Goal: Information Seeking & Learning: Learn about a topic

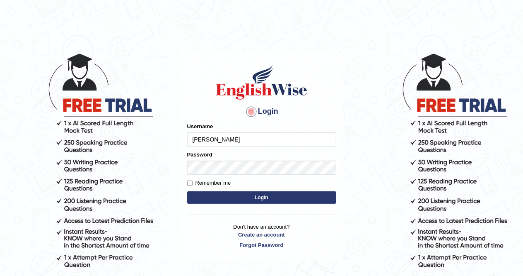
type input "AlexS"
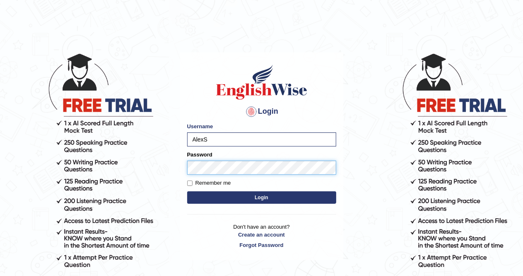
click at [187, 191] on button "Login" at bounding box center [261, 197] width 149 height 12
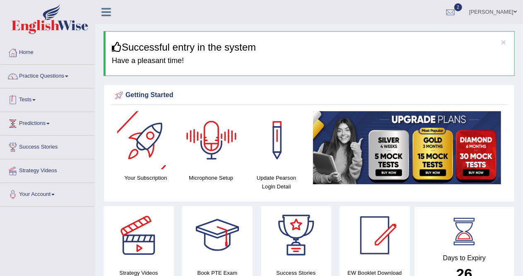
click at [36, 102] on link "Tests" at bounding box center [47, 98] width 94 height 21
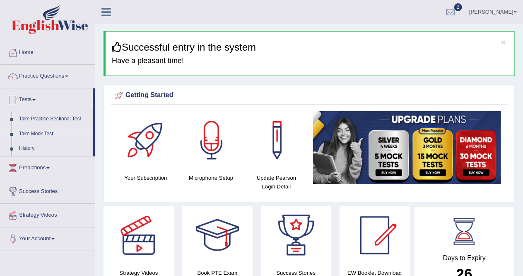
click at [42, 133] on link "Take Mock Test" at bounding box center [53, 133] width 77 height 15
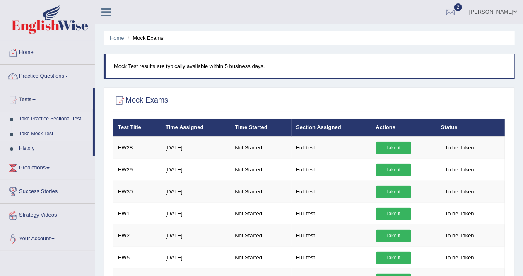
click at [51, 118] on link "Take Practice Sectional Test" at bounding box center [53, 118] width 77 height 15
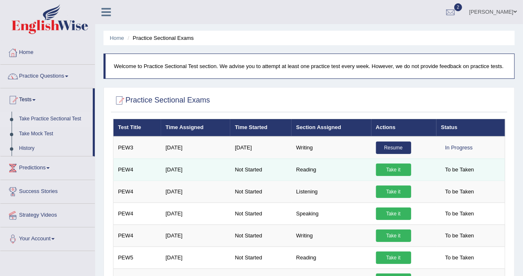
click at [397, 167] on link "Take it" at bounding box center [393, 169] width 35 height 12
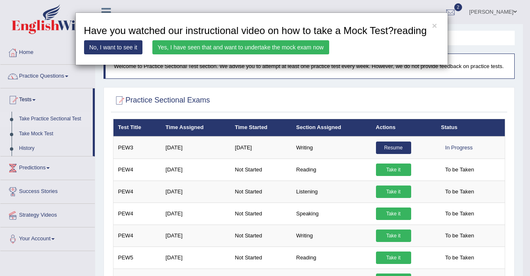
click at [252, 48] on link "Yes, I have seen that and want to undertake the mock exam now" at bounding box center [240, 47] width 177 height 14
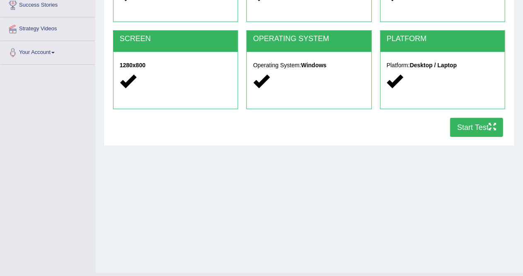
scroll to position [143, 0]
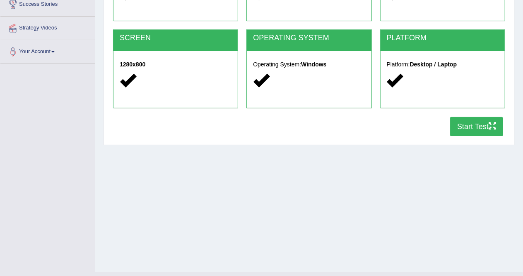
click at [474, 123] on button "Start Test" at bounding box center [476, 126] width 53 height 19
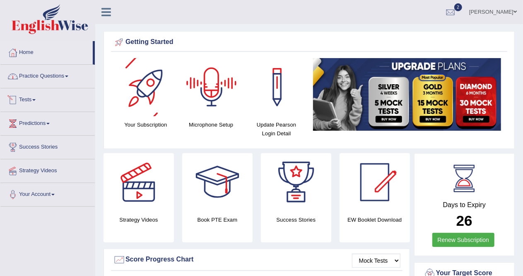
click at [54, 78] on link "Practice Questions" at bounding box center [47, 75] width 94 height 21
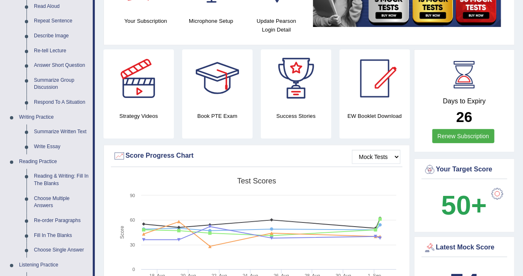
scroll to position [112, 0]
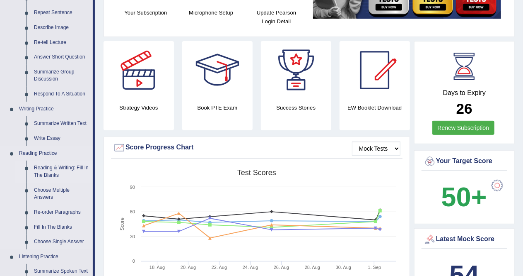
click at [61, 176] on link "Reading & Writing: Fill In The Blanks" at bounding box center [61, 171] width 63 height 22
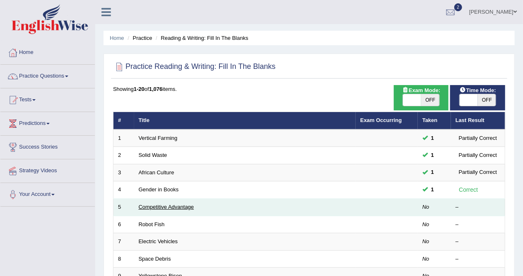
click at [159, 208] on td "Competitive Advantage" at bounding box center [245, 206] width 222 height 17
click at [164, 203] on link "Competitive Advantage" at bounding box center [167, 206] width 56 height 6
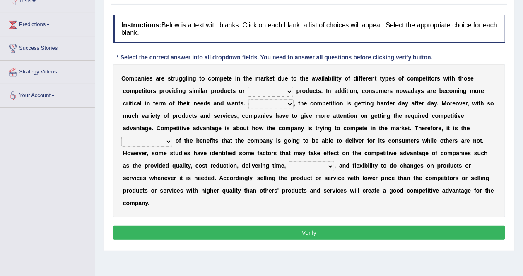
scroll to position [101, 0]
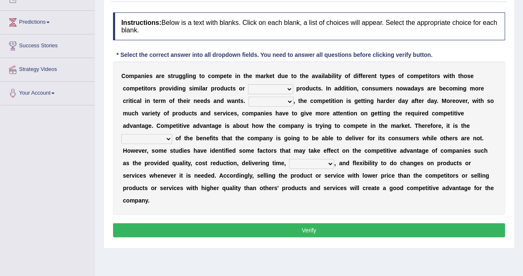
click at [288, 89] on select "constitution restitution substitution institution" at bounding box center [270, 89] width 45 height 10
select select "substitution"
click at [248, 84] on select "constitution restitution substitution institution" at bounding box center [270, 89] width 45 height 10
click at [288, 102] on select "However Instead Additionally Therefore" at bounding box center [271, 102] width 45 height 10
select select "Additionally"
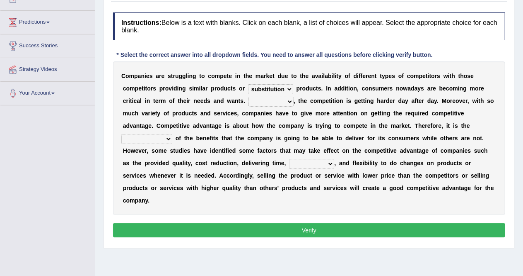
click at [249, 97] on select "However Instead Additionally Therefore" at bounding box center [271, 102] width 45 height 10
click at [292, 104] on select "However Instead Additionally Therefore" at bounding box center [271, 102] width 45 height 10
click at [172, 134] on select "dissemination ordination determination incarnation" at bounding box center [146, 139] width 51 height 10
select select "determination"
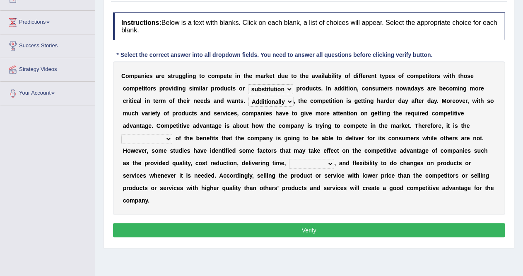
click at [172, 134] on select "dissemination ordination determination incarnation" at bounding box center [146, 139] width 51 height 10
click at [289, 165] on select "captivation aggregation deprivation innovation" at bounding box center [311, 164] width 45 height 10
select select "captivation"
click at [289, 159] on select "captivation aggregation deprivation innovation" at bounding box center [311, 164] width 45 height 10
click at [297, 223] on button "Verify" at bounding box center [309, 230] width 392 height 14
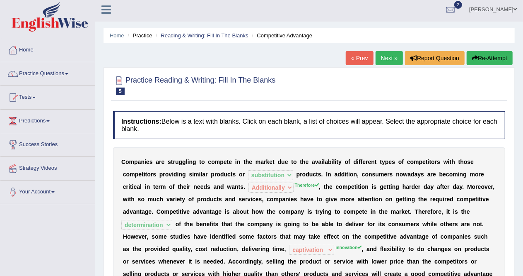
scroll to position [0, 0]
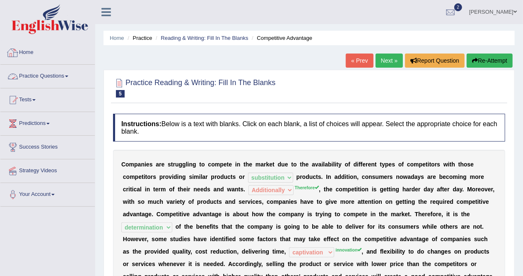
click at [48, 75] on link "Practice Questions" at bounding box center [47, 75] width 94 height 21
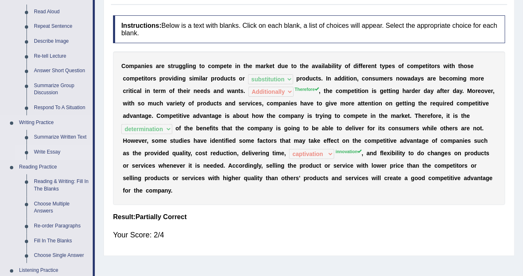
scroll to position [99, 0]
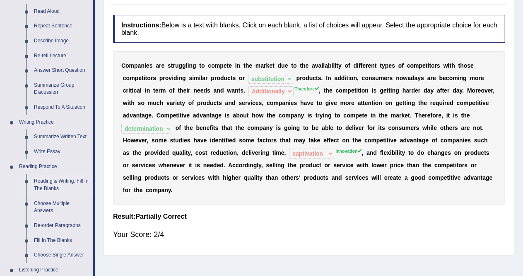
click at [54, 184] on link "Reading & Writing: Fill In The Blanks" at bounding box center [61, 185] width 63 height 22
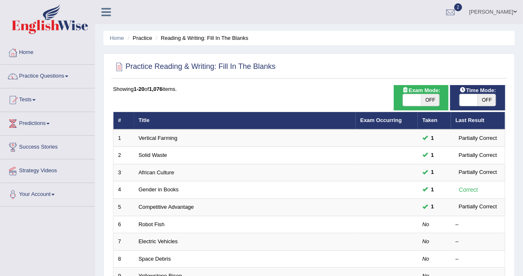
click at [490, 99] on span "OFF" at bounding box center [487, 100] width 18 height 12
checkbox input "true"
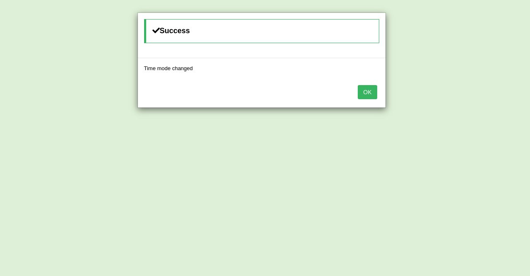
click at [373, 92] on button "OK" at bounding box center [367, 92] width 19 height 14
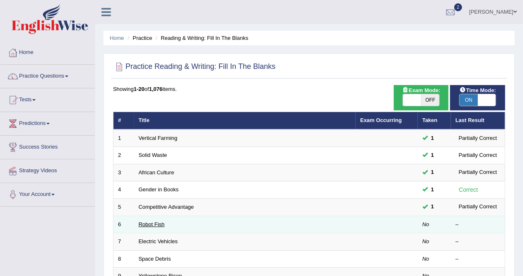
click at [151, 225] on link "Robot Fish" at bounding box center [152, 224] width 26 height 6
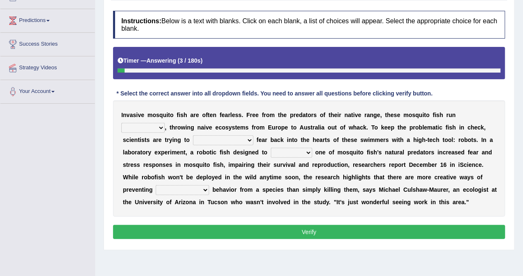
scroll to position [104, 0]
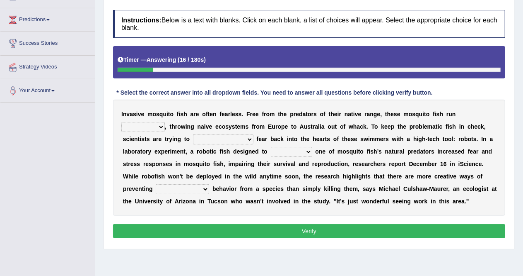
click at [162, 128] on select "occupant flippant rampant concordant" at bounding box center [143, 127] width 44 height 10
select select "flippant"
click at [121, 122] on select "occupant flippant rampant concordant" at bounding box center [143, 127] width 44 height 10
click at [225, 138] on select "accept spike strike drake" at bounding box center [223, 139] width 61 height 10
select select "strike"
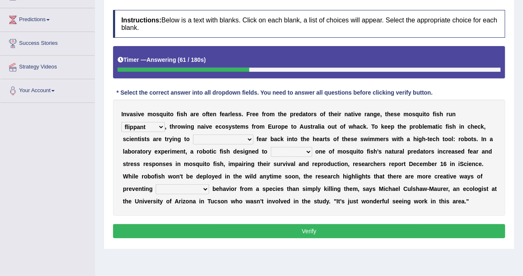
click at [193, 134] on select "accept spike strike drake" at bounding box center [223, 139] width 61 height 10
click at [301, 148] on select "bequest mimic battle conquest" at bounding box center [291, 152] width 41 height 10
select select "mimic"
click at [271, 147] on select "bequest mimic battle conquest" at bounding box center [291, 152] width 41 height 10
click at [202, 189] on select "unprivileged unprecedented uncharted unwanted" at bounding box center [182, 189] width 53 height 10
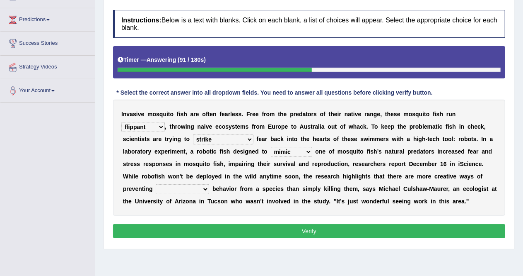
select select "unprivileged"
click at [156, 184] on select "unprivileged unprecedented uncharted unwanted" at bounding box center [182, 189] width 53 height 10
click at [212, 227] on button "Verify" at bounding box center [309, 231] width 392 height 14
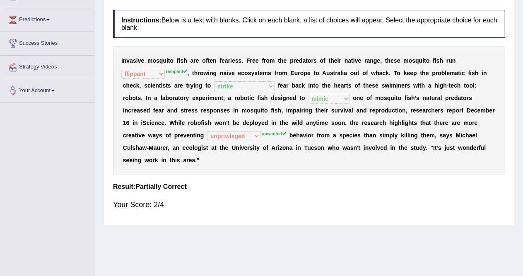
click at [138, 220] on div "Practice Reading & Writing: Fill In The Blanks 6 Robot Fish Instructions: Below…" at bounding box center [309, 95] width 411 height 259
click at [147, 271] on div "Home Practice Reading & Writing: Fill In The Blanks Robot Fish « Prev Next » Re…" at bounding box center [309, 103] width 428 height 414
click at [399, 110] on b "o" at bounding box center [401, 110] width 4 height 7
click at [98, 155] on div "Home Practice Reading & Writing: Fill In The Blanks Robot Fish « Prev Next » Re…" at bounding box center [309, 103] width 428 height 414
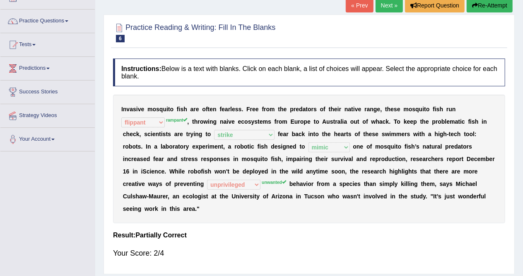
scroll to position [51, 0]
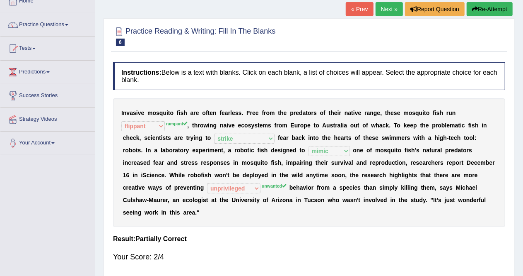
click at [388, 7] on link "Next »" at bounding box center [389, 9] width 27 height 14
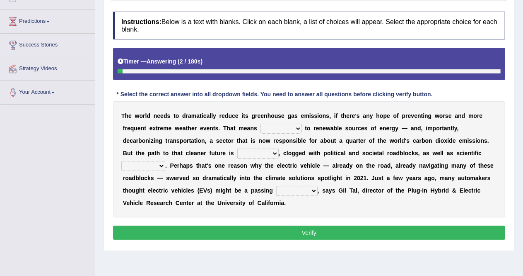
scroll to position [119, 0]
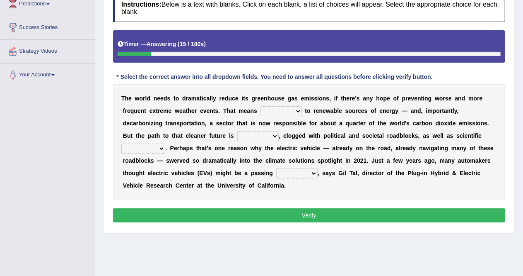
click at [293, 114] on select "grafting drafting crafting shifting" at bounding box center [281, 111] width 41 height 10
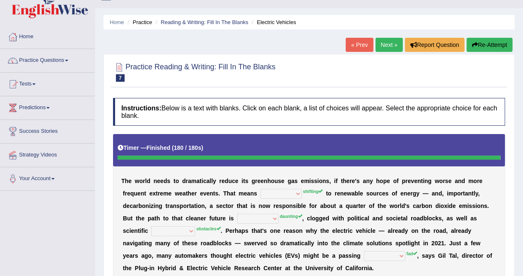
scroll to position [15, 0]
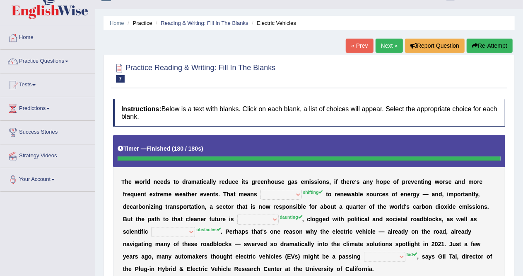
click at [357, 46] on link "« Prev" at bounding box center [359, 46] width 27 height 14
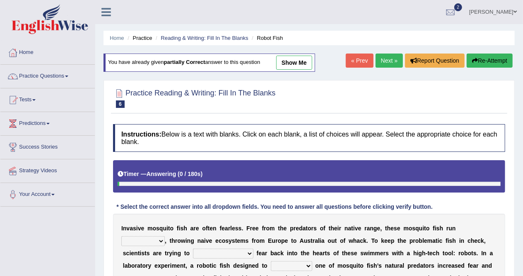
click at [383, 63] on link "Next »" at bounding box center [389, 60] width 27 height 14
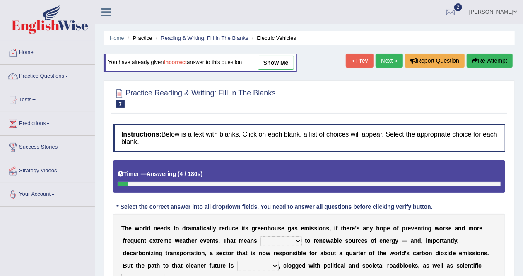
click at [491, 60] on button "Re-Attempt" at bounding box center [490, 60] width 46 height 14
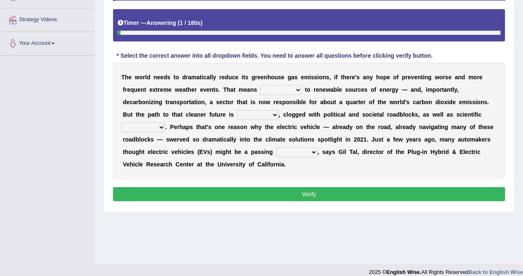
scroll to position [159, 0]
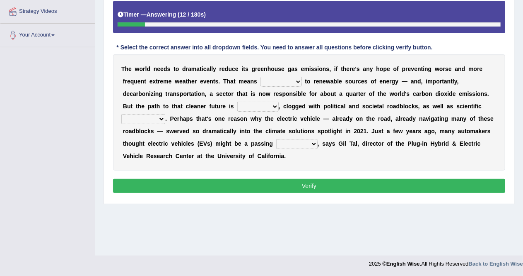
click at [297, 82] on select "grafting drafting crafting shifting" at bounding box center [281, 82] width 41 height 10
select select "shifting"
click at [261, 77] on select "grafting drafting crafting shifting" at bounding box center [281, 82] width 41 height 10
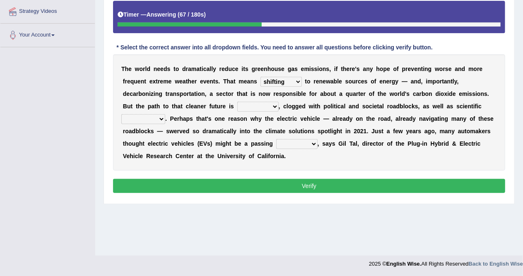
click at [269, 105] on select "daunting daunted daunt dauntless" at bounding box center [257, 107] width 41 height 10
select select "daunting"
click at [237, 102] on select "daunting daunted daunt dauntless" at bounding box center [257, 107] width 41 height 10
click at [163, 116] on select "spectacles obstacles tentacles receptacles" at bounding box center [143, 119] width 44 height 10
select select "obstacles"
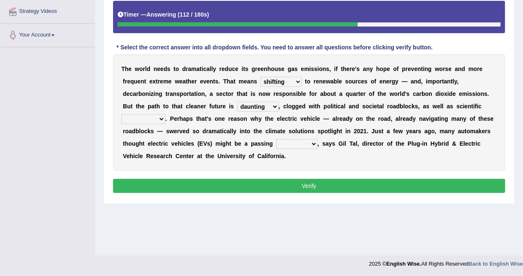
click at [121, 114] on select "spectacles obstacles tentacles receptacles" at bounding box center [143, 119] width 44 height 10
click at [305, 143] on select "fad gad tad lad" at bounding box center [296, 144] width 41 height 10
select select "lad"
click at [276, 139] on select "fad gad tad lad" at bounding box center [296, 144] width 41 height 10
click at [304, 185] on button "Verify" at bounding box center [309, 186] width 392 height 14
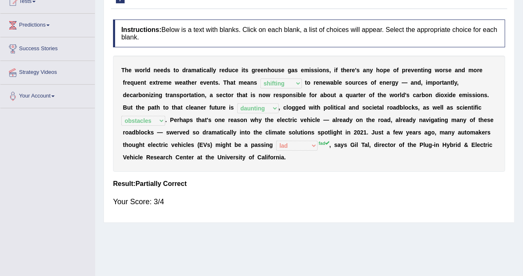
scroll to position [97, 0]
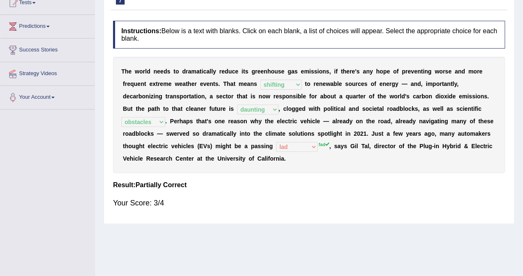
drag, startPoint x: 285, startPoint y: 96, endPoint x: 244, endPoint y: 86, distance: 42.6
click at [244, 86] on div "T h e w o r l d n e e d s t o d r a m a t i c a l l y r e d u c e i t s g r e e…" at bounding box center [309, 115] width 392 height 116
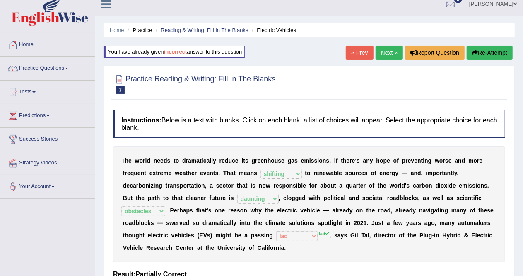
scroll to position [7, 0]
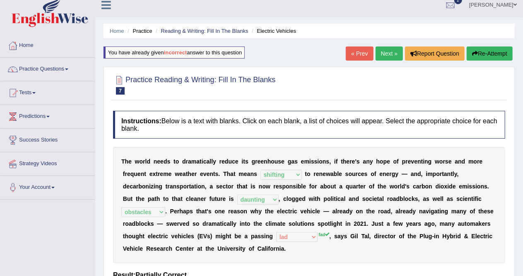
click at [386, 51] on link "Next »" at bounding box center [389, 53] width 27 height 14
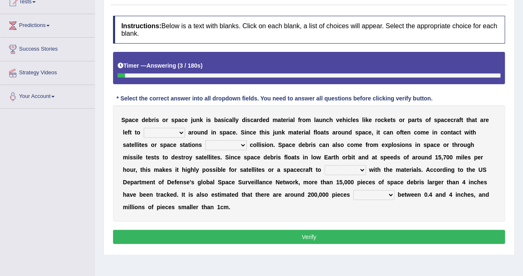
scroll to position [97, 0]
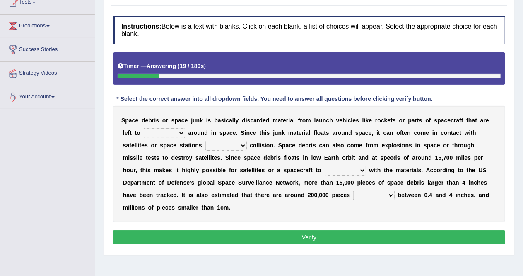
click at [180, 133] on select "twist center roam loll" at bounding box center [164, 133] width 41 height 10
select select "twist"
click at [144, 128] on select "twist center roam loll" at bounding box center [164, 133] width 41 height 10
click at [242, 143] on select "risks risk risked risking" at bounding box center [226, 145] width 41 height 10
select select "risk"
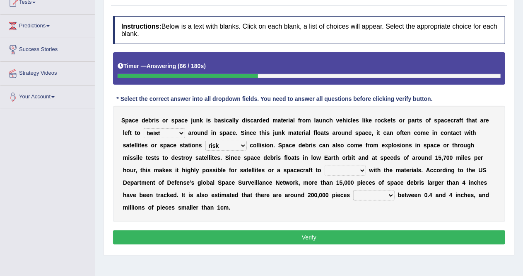
click at [206, 140] on select "risks risk risked risking" at bounding box center [226, 145] width 41 height 10
click at [330, 170] on select "collect collate collide collocate" at bounding box center [345, 170] width 41 height 10
select select "collide"
click at [325, 165] on select "collect collate collide collocate" at bounding box center [345, 170] width 41 height 10
click at [355, 197] on select "sized sizing size sizes" at bounding box center [373, 195] width 41 height 10
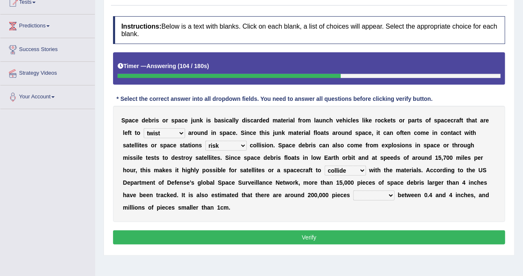
select select "sizing"
click at [353, 190] on select "sized sizing size sizes" at bounding box center [373, 195] width 41 height 10
click at [330, 232] on button "Verify" at bounding box center [309, 237] width 392 height 14
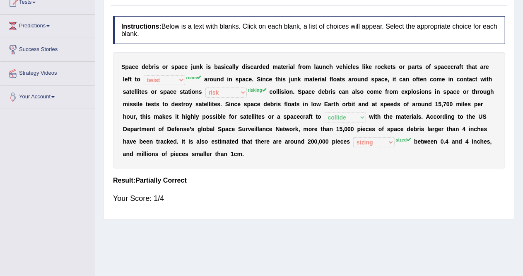
drag, startPoint x: 353, startPoint y: 62, endPoint x: 491, endPoint y: 79, distance: 139.4
click at [491, 79] on div "S p a c e d e b r i s o r s p a c e j u n k i s b a s i c a l l y d i s c a r d…" at bounding box center [309, 110] width 392 height 116
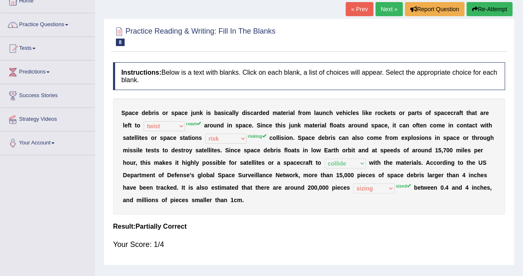
scroll to position [46, 0]
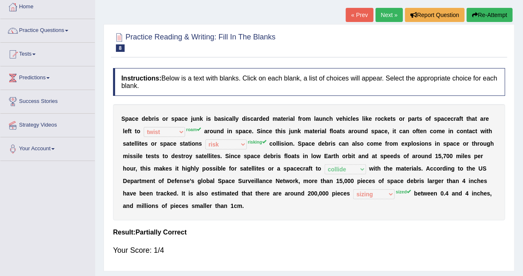
click at [390, 15] on link "Next »" at bounding box center [389, 15] width 27 height 14
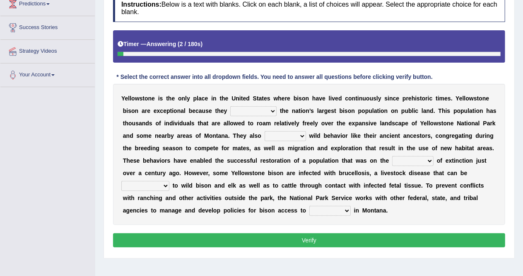
scroll to position [120, 0]
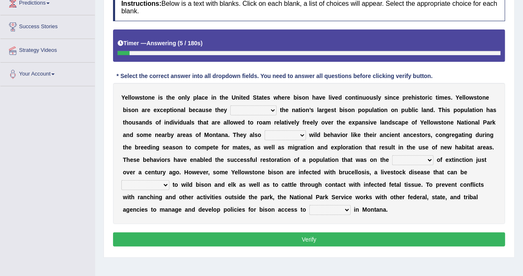
drag, startPoint x: 123, startPoint y: 94, endPoint x: 157, endPoint y: 120, distance: 43.1
click at [157, 120] on div "Y e l l o w s t o n e i s t h e o n l y p l a c e i n t h e U n i t e d S t a t…" at bounding box center [309, 153] width 392 height 141
drag, startPoint x: 123, startPoint y: 94, endPoint x: 198, endPoint y: 125, distance: 80.9
click at [198, 125] on div "Y e l l o w s t o n e i s t h e o n l y p l a c e i n t h e U n i t e d S t a t…" at bounding box center [309, 153] width 392 height 141
click at [268, 110] on select "congregate comprise consist compromise" at bounding box center [253, 110] width 46 height 10
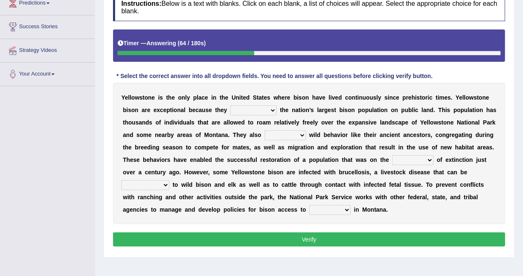
select select "congregate"
click at [230, 105] on select "congregate comprise consist compromise" at bounding box center [253, 110] width 46 height 10
click at [304, 135] on select "exhibit disregard resist encourage" at bounding box center [285, 135] width 41 height 10
select select "exhibit"
click at [265, 130] on select "exhibit disregard resist encourage" at bounding box center [285, 135] width 41 height 10
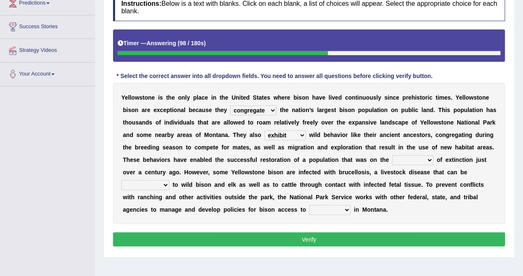
click at [430, 158] on select "brine brink danger brindle" at bounding box center [412, 160] width 41 height 10
click at [392, 155] on select "brine brink danger brindle" at bounding box center [412, 160] width 41 height 10
click at [424, 156] on select "brine brink danger brindle" at bounding box center [412, 160] width 41 height 10
select select "danger"
click at [392, 155] on select "brine brink danger brindle" at bounding box center [412, 160] width 41 height 10
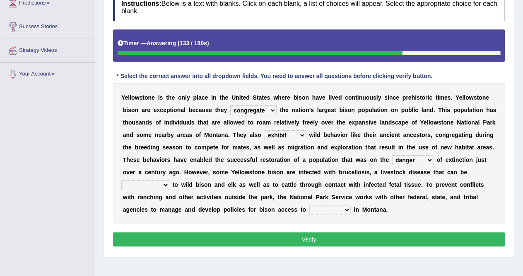
click at [166, 182] on select "transplanted transported transgressed transmitted" at bounding box center [145, 185] width 48 height 10
select select "transmitted"
click at [121, 180] on select "transplanted transported transgressed transmitted" at bounding box center [145, 185] width 48 height 10
click at [344, 209] on select "habitat habitat habitant food" at bounding box center [330, 210] width 41 height 10
select select "habitat"
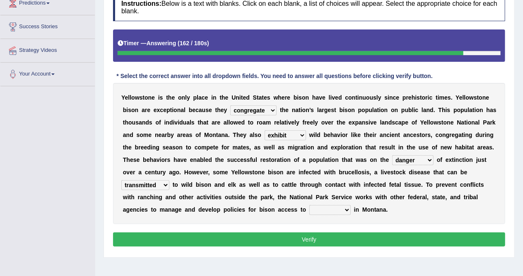
click at [310, 205] on select "habitat habitat habitant food" at bounding box center [330, 210] width 41 height 10
click at [344, 239] on button "Verify" at bounding box center [309, 239] width 392 height 14
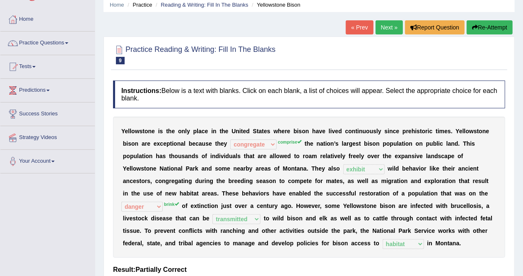
scroll to position [0, 0]
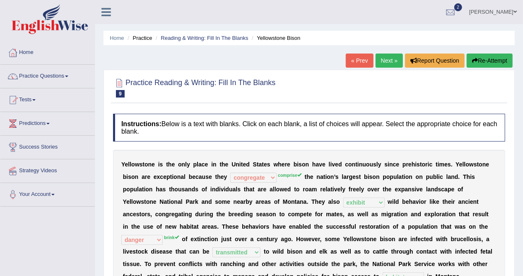
click at [380, 60] on link "Next »" at bounding box center [389, 60] width 27 height 14
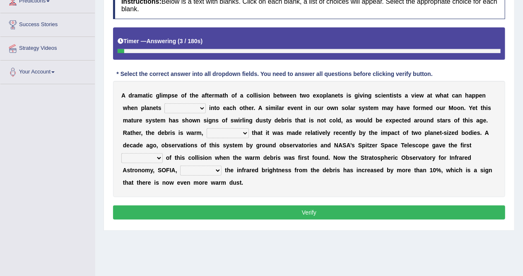
scroll to position [121, 0]
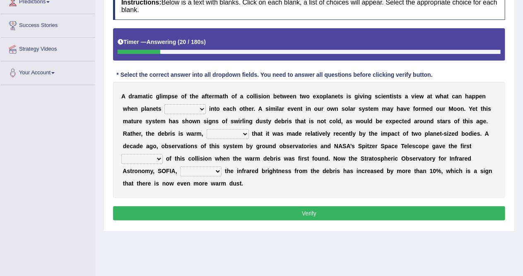
click at [202, 107] on select "crash explore roam implode" at bounding box center [185, 109] width 41 height 10
select select "crash"
click at [165, 104] on select "crash explore roam implode" at bounding box center [185, 109] width 41 height 10
click at [198, 106] on select "crash explore roam implode" at bounding box center [185, 109] width 41 height 10
click at [251, 114] on div "A d r a m a t i c g l i m p s e o f t h e a f t e r m a t h o f a c o l l i s i…" at bounding box center [309, 140] width 392 height 116
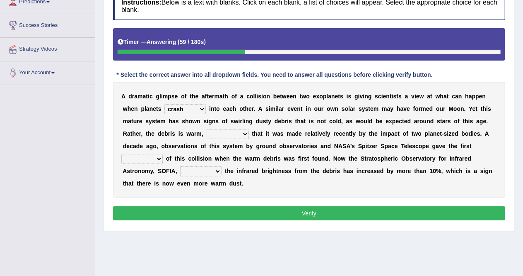
click at [244, 135] on select "reinforcing sentencing forging conducing" at bounding box center [228, 134] width 42 height 10
select select "forging"
click at [207, 129] on select "reinforcing sentencing forging conducing" at bounding box center [228, 134] width 42 height 10
click at [159, 160] on select "pints faints hints taints" at bounding box center [141, 159] width 41 height 10
select select "pints"
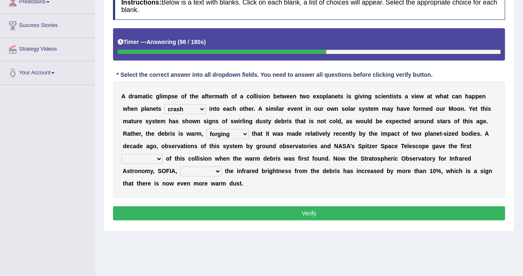
click at [121, 154] on select "pints faints hints taints" at bounding box center [141, 159] width 41 height 10
click at [216, 170] on select "concealed revealed repealed unsealed" at bounding box center [200, 171] width 41 height 10
select select "revealed"
click at [180, 166] on select "concealed revealed repealed unsealed" at bounding box center [200, 171] width 41 height 10
click at [253, 213] on button "Verify" at bounding box center [309, 213] width 392 height 14
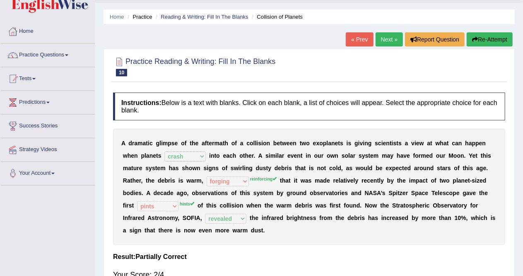
scroll to position [20, 0]
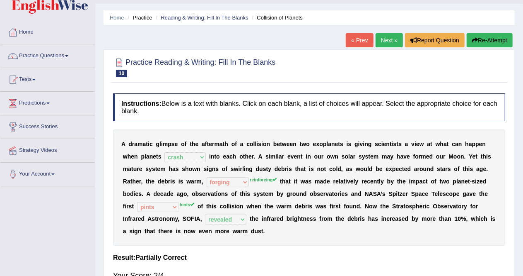
click at [388, 43] on link "Next »" at bounding box center [389, 40] width 27 height 14
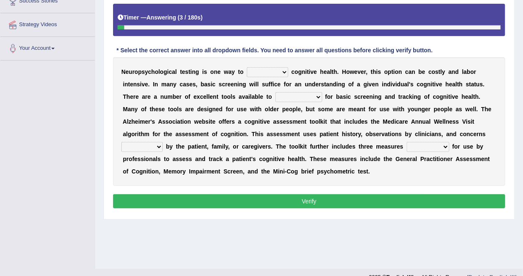
scroll to position [159, 0]
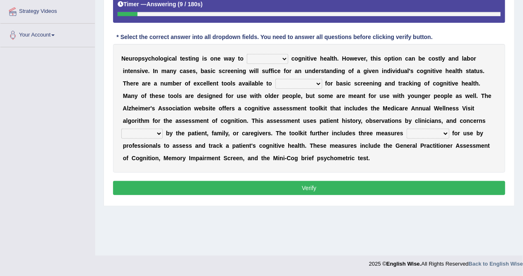
click at [284, 54] on select "obsess assess possess access" at bounding box center [267, 59] width 41 height 10
select select "access"
click at [247, 54] on select "obsess assess possess access" at bounding box center [267, 59] width 41 height 10
click at [318, 84] on select "stationers practitioners petitioners questioners" at bounding box center [299, 84] width 47 height 10
select select "practitioners"
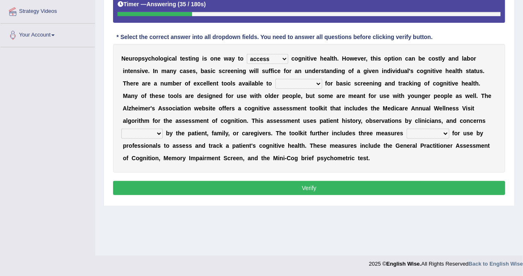
click at [276, 79] on select "stationers practitioners petitioners questioners" at bounding box center [299, 84] width 47 height 10
click at [161, 133] on select "raised rising arising praised" at bounding box center [141, 133] width 41 height 10
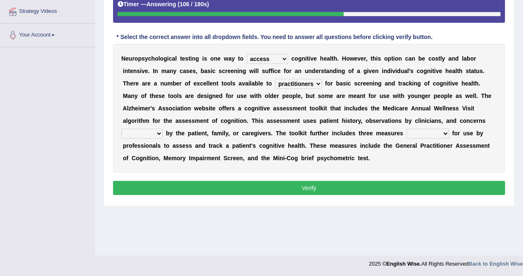
select select "raised"
click at [121, 128] on select "raised rising arising praised" at bounding box center [141, 133] width 41 height 10
click at [155, 129] on select "raised rising arising praised" at bounding box center [141, 133] width 41 height 10
click at [444, 133] on select "validated intimidated dilapidated antedated" at bounding box center [428, 133] width 43 height 10
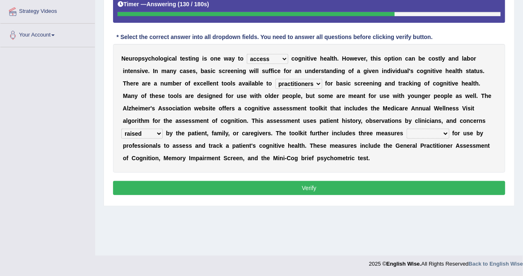
select select "validated"
click at [407, 128] on select "validated intimidated dilapidated antedated" at bounding box center [428, 133] width 43 height 10
click at [378, 187] on button "Verify" at bounding box center [309, 188] width 392 height 14
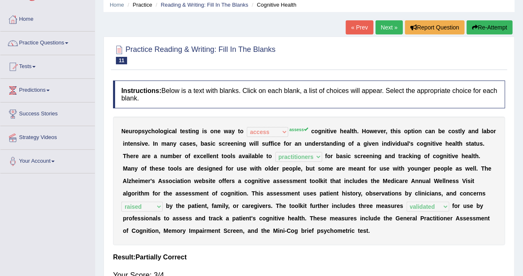
scroll to position [3, 0]
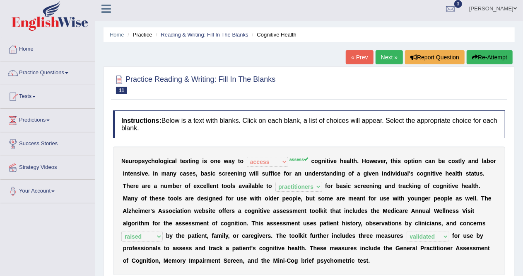
click at [385, 56] on link "Next »" at bounding box center [389, 57] width 27 height 14
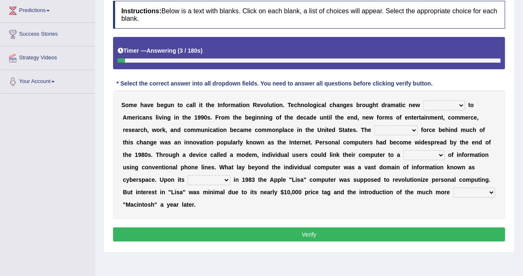
scroll to position [119, 0]
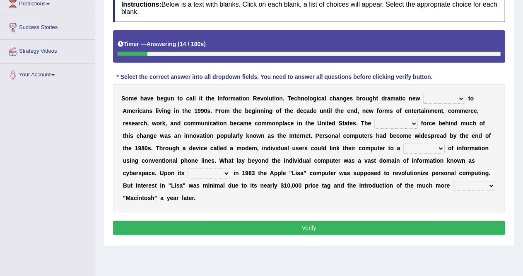
click at [462, 99] on select "challenges puzzles options confusion" at bounding box center [445, 99] width 42 height 10
select select "challenges"
click at [424, 94] on select "challenges puzzles options confusion" at bounding box center [445, 99] width 42 height 10
click at [455, 98] on select "challenges puzzles options confusion" at bounding box center [445, 99] width 42 height 10
click at [377, 150] on div "S o m e h a v e b e g u n t o c a l l i t t h e I n f o r m a t i o n R e v o l…" at bounding box center [309, 148] width 392 height 128
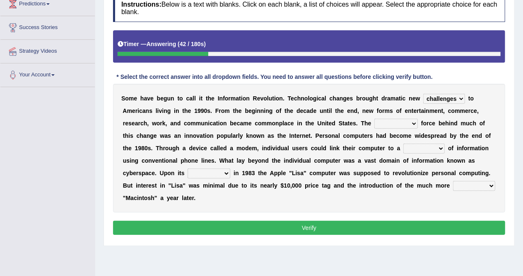
click at [413, 125] on select "unremitting uninspiring driving insinuating" at bounding box center [397, 124] width 44 height 10
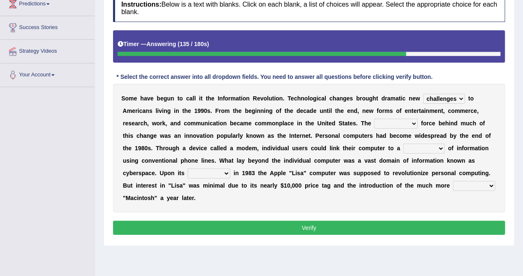
select select "uninspiring"
click at [375, 119] on select "unremitting uninspiring driving insinuating" at bounding box center [397, 124] width 44 height 10
click at [440, 150] on select "magnitude bulk wealth volume" at bounding box center [424, 148] width 41 height 10
select select "bulk"
click at [404, 143] on select "magnitude bulk wealth volume" at bounding box center [424, 148] width 41 height 10
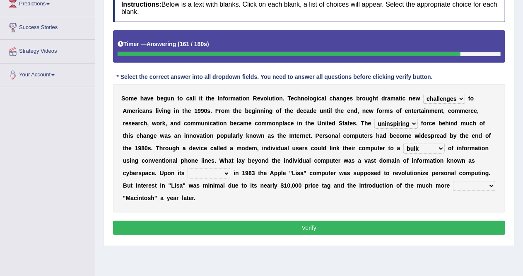
click at [438, 147] on select "magnitude bulk wealth volume" at bounding box center [424, 148] width 41 height 10
click at [221, 174] on select "relief release publication emission" at bounding box center [209, 173] width 43 height 10
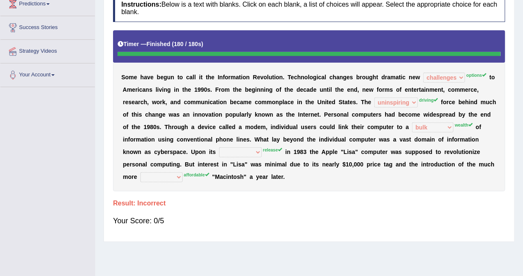
scroll to position [0, 0]
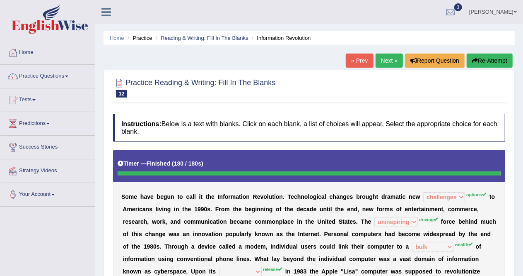
click at [7, 192] on div at bounding box center [13, 194] width 12 height 12
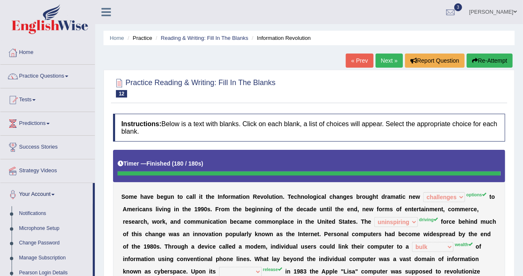
click at [4, 206] on li "Notifications" at bounding box center [46, 213] width 92 height 15
click at [387, 60] on link "Next »" at bounding box center [389, 60] width 27 height 14
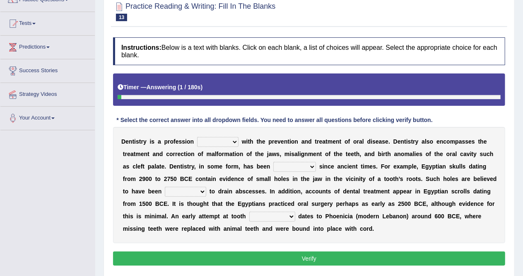
scroll to position [82, 0]
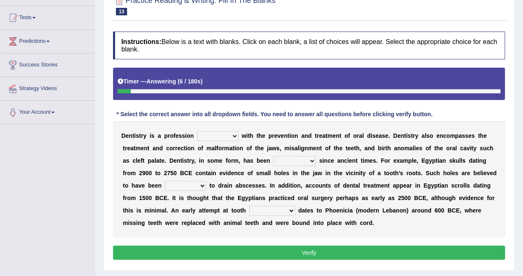
click at [233, 135] on select "agreed dealt concerned taken" at bounding box center [217, 136] width 41 height 10
select select "concerned"
click at [197, 131] on select "agreed dealt concerned taken" at bounding box center [217, 136] width 41 height 10
click at [303, 160] on select "criticized replaced practiced abandoned" at bounding box center [294, 161] width 43 height 10
select select "practiced"
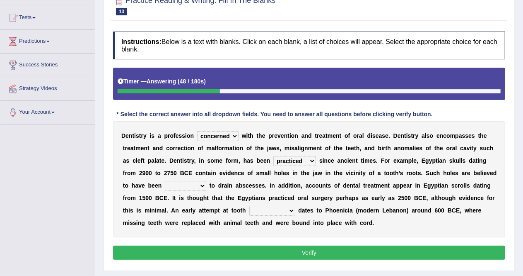
click at [273, 156] on select "criticized replaced practiced abandoned" at bounding box center [294, 161] width 43 height 10
click at [197, 185] on select "fluctuated laminated drilled sealed" at bounding box center [185, 186] width 41 height 10
click at [165, 181] on select "fluctuated laminated drilled sealed" at bounding box center [185, 186] width 41 height 10
click at [198, 181] on select "fluctuated laminated drilled sealed" at bounding box center [185, 186] width 41 height 10
select select "sealed"
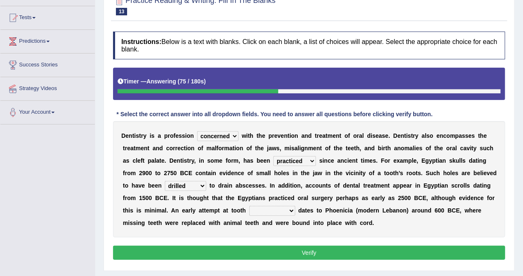
click at [165, 181] on select "fluctuated laminated drilled sealed" at bounding box center [185, 186] width 41 height 10
click at [288, 211] on select "reparation sacrament restitution replacement" at bounding box center [272, 211] width 46 height 10
select select "replacement"
click at [249, 206] on select "reparation sacrament restitution replacement" at bounding box center [272, 211] width 46 height 10
click at [287, 254] on button "Verify" at bounding box center [309, 252] width 392 height 14
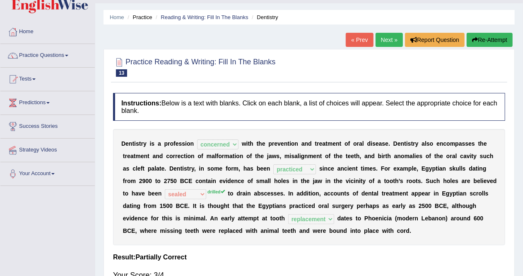
scroll to position [7, 0]
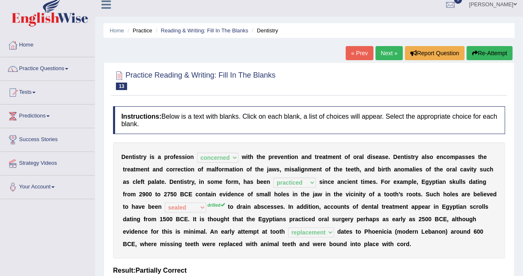
click at [388, 54] on link "Next »" at bounding box center [389, 53] width 27 height 14
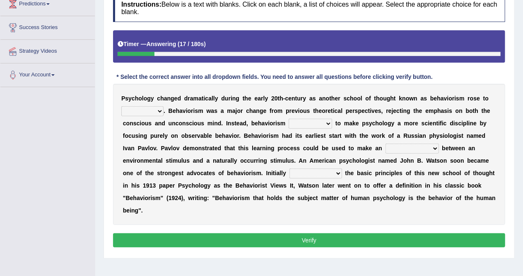
click at [159, 109] on select "dominance temptation challenge temper" at bounding box center [142, 111] width 42 height 10
select select "dominance"
click at [121, 106] on select "dominance temptation challenge temper" at bounding box center [142, 111] width 42 height 10
click at [326, 120] on select "reproached reproved strove rewove" at bounding box center [311, 124] width 44 height 10
select select "reproached"
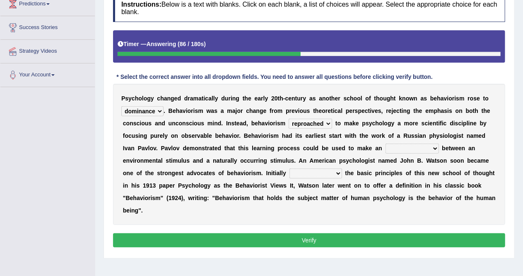
click at [289, 119] on select "reproached reproved strove rewove" at bounding box center [311, 124] width 44 height 10
click at [435, 147] on select "acclimatization association union combination" at bounding box center [412, 148] width 53 height 10
select select "association"
click at [386, 143] on select "acclimatization association union combination" at bounding box center [412, 148] width 53 height 10
click at [337, 172] on select "questioning foreshortening unburdening outlining" at bounding box center [316, 173] width 53 height 10
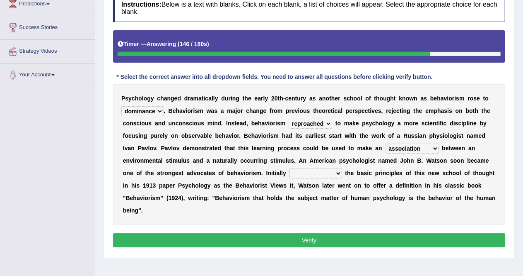
select select "outlining"
click at [290, 168] on select "questioning foreshortening unburdening outlining" at bounding box center [316, 173] width 53 height 10
click at [290, 238] on button "Verify" at bounding box center [309, 240] width 392 height 14
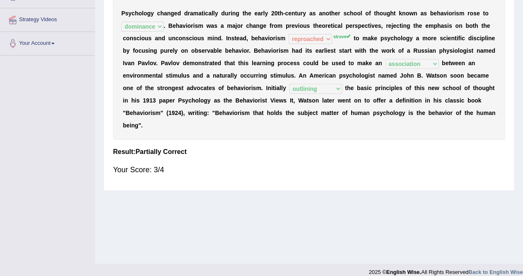
scroll to position [159, 0]
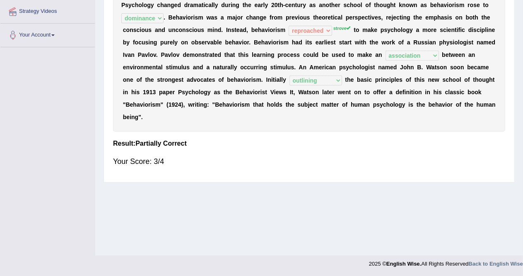
click at [0, 215] on div "Toggle navigation Home Practice Questions Speaking Practice Read Aloud Repeat S…" at bounding box center [261, 56] width 523 height 431
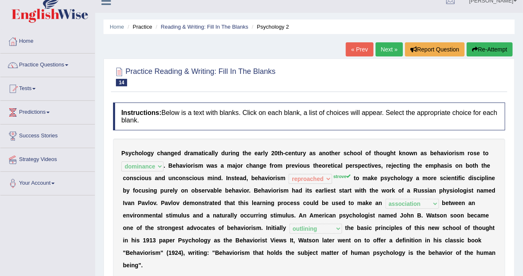
scroll to position [0, 0]
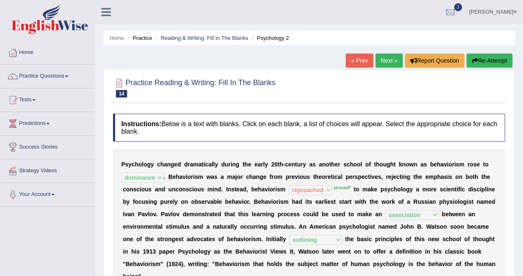
click at [386, 62] on link "Next »" at bounding box center [389, 60] width 27 height 14
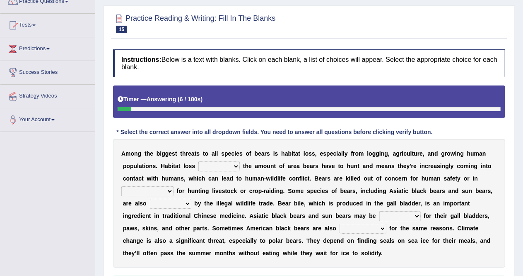
scroll to position [90, 0]
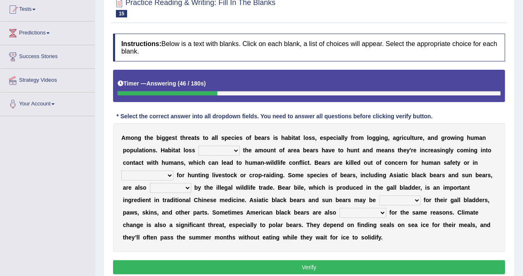
click at [234, 151] on select "increases reduces complies interacts" at bounding box center [218, 150] width 41 height 10
select select "increases"
click at [198, 145] on select "increases reduces complies interacts" at bounding box center [218, 150] width 41 height 10
click at [172, 173] on select "coalition retaliation appreciation disinformation" at bounding box center [147, 175] width 52 height 10
select select "appreciation"
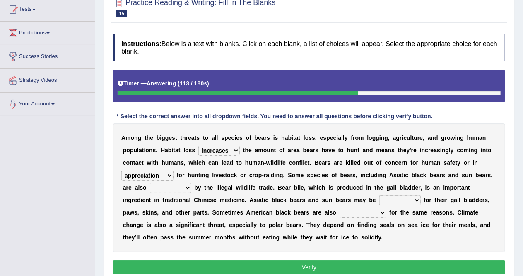
click at [121, 170] on select "coalition retaliation appreciation disinformation" at bounding box center [147, 175] width 52 height 10
click at [187, 186] on select "protected prohibited fattened threatened" at bounding box center [170, 188] width 41 height 10
select select "threatened"
click at [150, 183] on select "protected prohibited fattened threatened" at bounding box center [170, 188] width 41 height 10
click at [410, 202] on select "poached squelched coached blenched" at bounding box center [400, 200] width 41 height 10
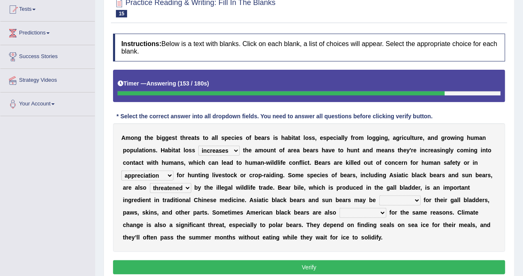
select select "squelched"
click at [380, 195] on select "poached squelched coached blenched" at bounding box center [400, 200] width 41 height 10
click at [372, 212] on select "begot foreseen encountered targeted" at bounding box center [363, 213] width 47 height 10
select select "targeted"
click at [340, 208] on select "begot foreseen encountered targeted" at bounding box center [363, 213] width 47 height 10
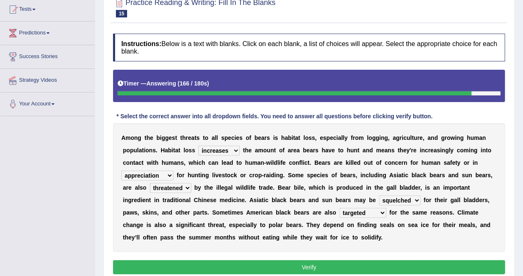
click at [332, 262] on button "Verify" at bounding box center [309, 267] width 392 height 14
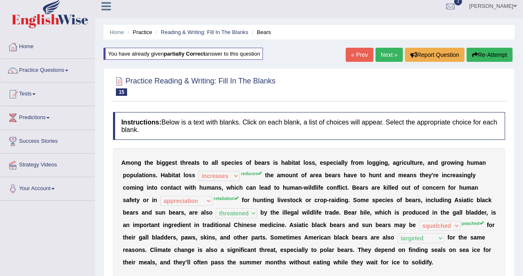
scroll to position [0, 0]
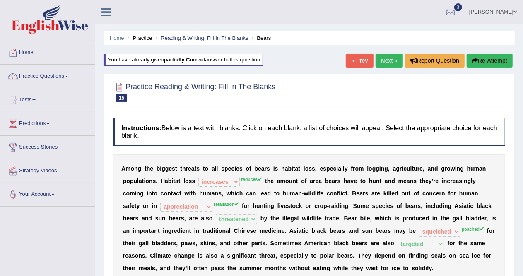
click at [385, 59] on link "Next »" at bounding box center [389, 60] width 27 height 14
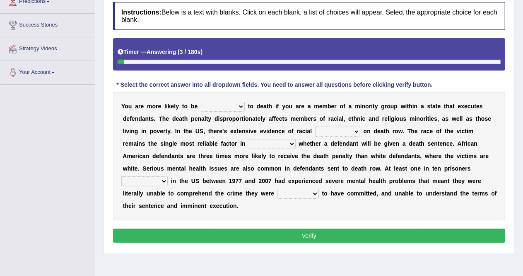
scroll to position [133, 0]
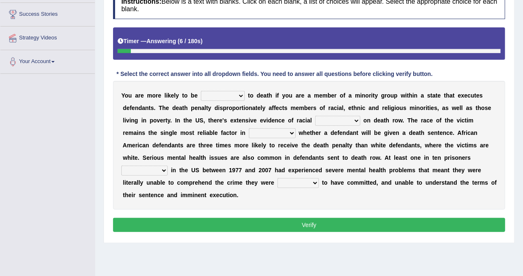
click at [243, 97] on select "penalized blamed complained sentenced" at bounding box center [223, 96] width 44 height 10
select select "sentenced"
click at [201, 91] on select "penalized blamed complained sentenced" at bounding box center [223, 96] width 44 height 10
click at [352, 120] on select "bias equality appearance background" at bounding box center [337, 121] width 45 height 10
select select "bias"
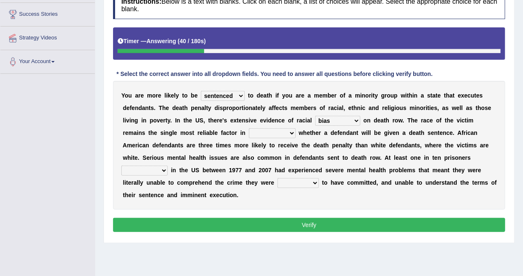
click at [315, 116] on select "bias equality appearance background" at bounding box center [337, 121] width 45 height 10
click at [289, 130] on select "determining adjoining undermining examining" at bounding box center [272, 133] width 47 height 10
select select "determining"
click at [249, 128] on select "determining adjoining undermining examining" at bounding box center [272, 133] width 47 height 10
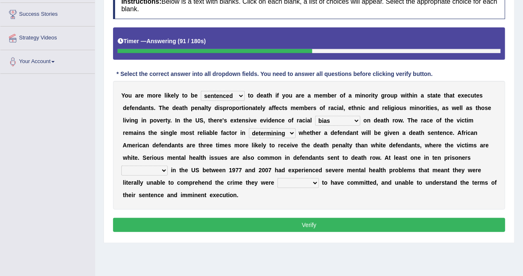
click at [160, 170] on select "electrocuted persecuted executed captured" at bounding box center [144, 170] width 46 height 10
select select "persecuted"
click at [121, 165] on select "electrocuted persecuted executed captured" at bounding box center [144, 170] width 46 height 10
click at [315, 182] on select "alleged acclaimed persuaded claimed" at bounding box center [298, 183] width 41 height 10
select select "acclaimed"
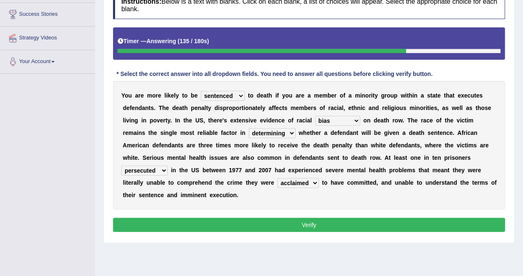
click at [278, 178] on select "alleged acclaimed persuaded claimed" at bounding box center [298, 183] width 41 height 10
click at [295, 223] on button "Verify" at bounding box center [309, 225] width 392 height 14
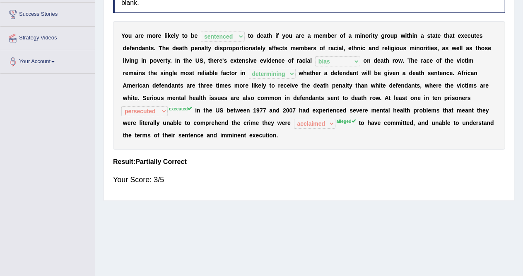
click at [0, 164] on div "Toggle navigation Home Practice Questions Speaking Practice Read Aloud Repeat S…" at bounding box center [261, 82] width 523 height 431
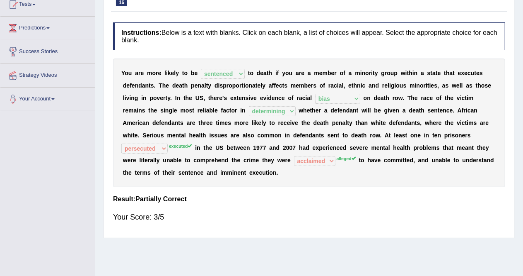
scroll to position [41, 0]
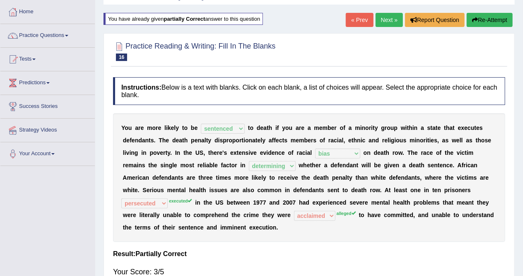
click at [386, 22] on link "Next »" at bounding box center [389, 20] width 27 height 14
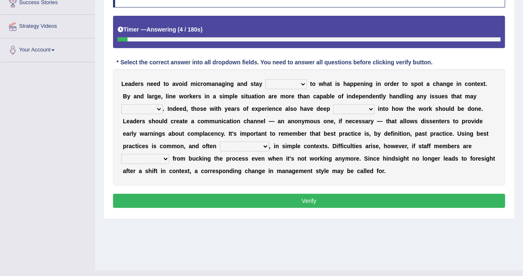
scroll to position [144, 0]
click at [303, 86] on select "complied connected precise concise" at bounding box center [286, 84] width 41 height 10
select select "connected"
click at [266, 79] on select "complied connected precise concise" at bounding box center [286, 84] width 41 height 10
click at [160, 109] on select "apprise rise encounter arise" at bounding box center [141, 109] width 41 height 10
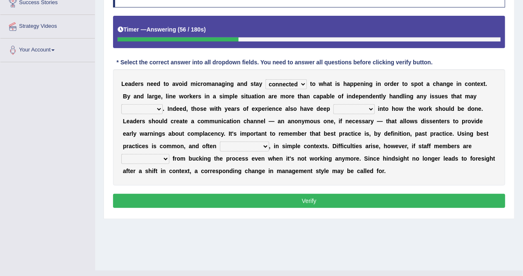
select select "rise"
click at [121, 104] on select "apprise rise encounter arise" at bounding box center [141, 109] width 41 height 10
click at [370, 110] on select "incursion insight indignity indication" at bounding box center [354, 109] width 41 height 10
select select "incursion"
click at [334, 104] on select "incursion insight indignity indication" at bounding box center [354, 109] width 41 height 10
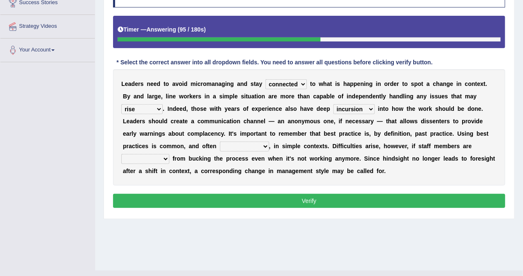
click at [263, 146] on select "inappropriate apprehensive appropriate forbidden" at bounding box center [244, 146] width 49 height 10
select select "inappropriate"
click at [220, 141] on select "inappropriate apprehensive appropriate forbidden" at bounding box center [244, 146] width 49 height 10
click at [166, 160] on select "disarranged disinclined discouraged disintegrated" at bounding box center [145, 159] width 48 height 10
select select "disarranged"
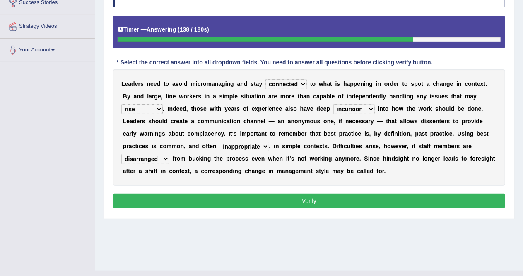
click at [121, 154] on select "disarranged disinclined discouraged disintegrated" at bounding box center [145, 159] width 48 height 10
click at [217, 196] on button "Verify" at bounding box center [309, 201] width 392 height 14
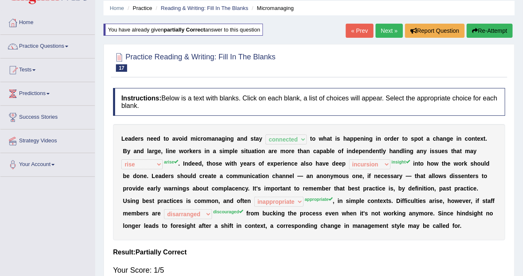
scroll to position [27, 0]
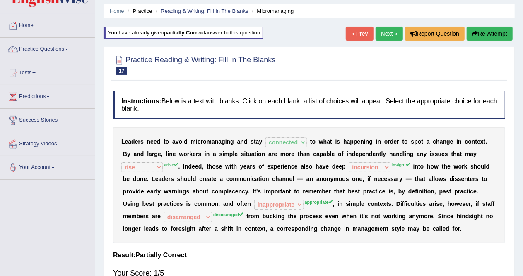
click at [385, 32] on link "Next »" at bounding box center [389, 34] width 27 height 14
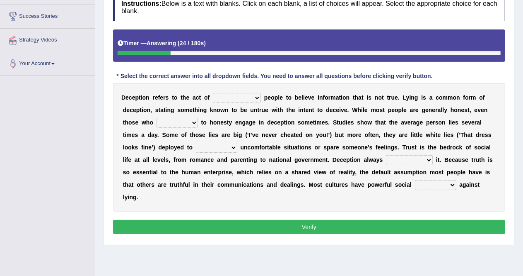
scroll to position [131, 0]
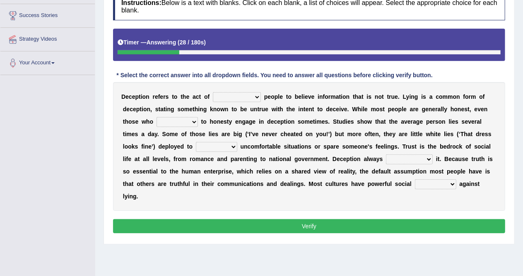
click at [254, 96] on select "discouraging forbidding detecting encouraging" at bounding box center [237, 97] width 48 height 10
select select "detecting"
click at [213, 92] on select "discouraging forbidding detecting encouraging" at bounding box center [237, 97] width 48 height 10
click at [191, 124] on select "describe prescribe inscribe subscribe" at bounding box center [177, 122] width 41 height 10
select select "describe"
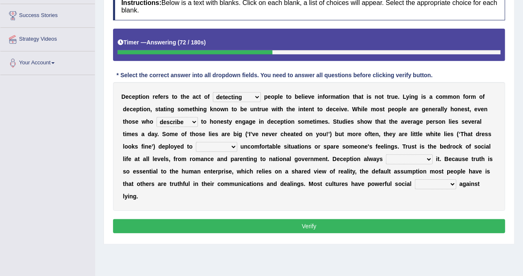
click at [157, 117] on select "describe prescribe inscribe subscribe" at bounding box center [177, 122] width 41 height 10
click at [226, 146] on select "contest illuminate disguise avoid" at bounding box center [216, 147] width 41 height 10
click at [196, 142] on select "contest illuminate disguise avoid" at bounding box center [216, 147] width 41 height 10
click at [232, 146] on select "contest illuminate disguise avoid" at bounding box center [216, 147] width 41 height 10
select select "disguise"
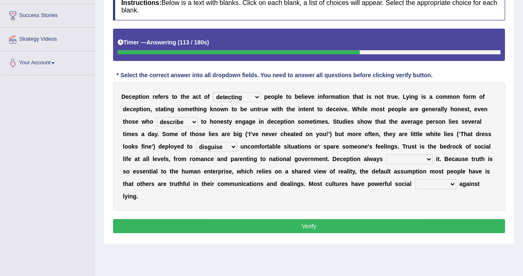
click at [196, 142] on select "contest illuminate disguise avoid" at bounding box center [216, 147] width 41 height 10
click at [428, 161] on select "undermines underscores undertakes underwrites" at bounding box center [409, 159] width 47 height 10
select select "undertakes"
click at [386, 154] on select "undermines underscores undertakes underwrites" at bounding box center [409, 159] width 47 height 10
click at [448, 184] on select "ejections sanctions fractions inductions" at bounding box center [435, 184] width 41 height 10
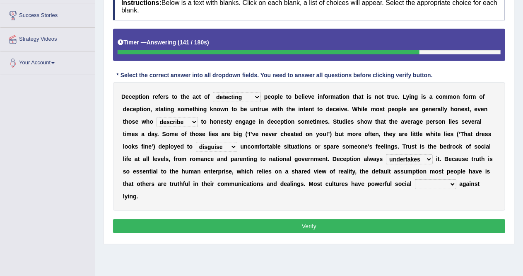
select select "sanctions"
click at [415, 179] on select "ejections sanctions fractions inductions" at bounding box center [435, 184] width 41 height 10
click at [406, 227] on button "Verify" at bounding box center [309, 226] width 392 height 14
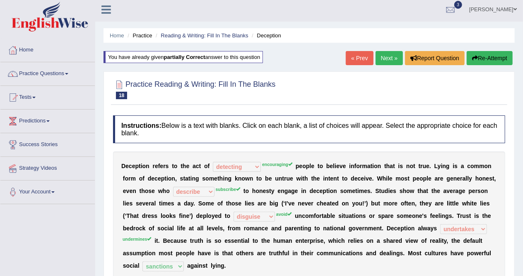
scroll to position [2, 0]
click at [388, 56] on link "Next »" at bounding box center [389, 58] width 27 height 14
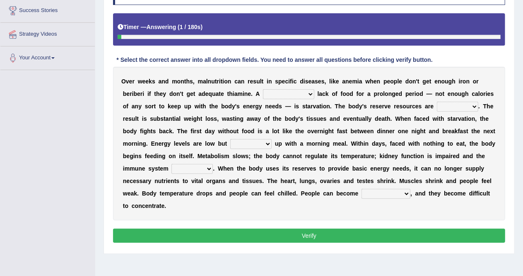
scroll to position [159, 0]
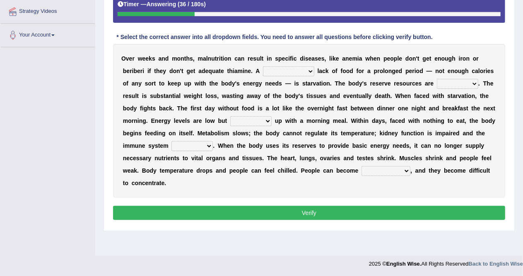
click at [310, 72] on select "severe distinguishing proper distinctive" at bounding box center [288, 71] width 51 height 10
select select "severe"
click at [263, 66] on select "severe distinguishing proper distinctive" at bounding box center [288, 71] width 51 height 10
click at [472, 84] on select "obsoleted depleted pelleted deleted" at bounding box center [457, 84] width 41 height 10
select select "obsoleted"
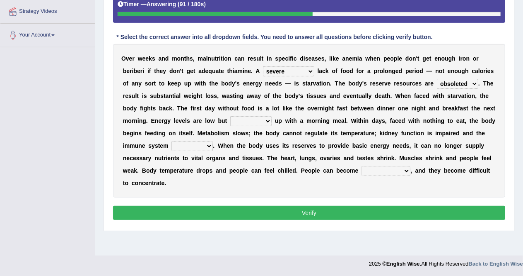
click at [437, 79] on select "obsoleted depleted pelleted deleted" at bounding box center [457, 84] width 41 height 10
click at [267, 121] on select "feed come chill pick" at bounding box center [250, 121] width 41 height 10
click at [230, 116] on select "feed come chill pick" at bounding box center [250, 121] width 41 height 10
click at [264, 121] on select "feed come chill pick" at bounding box center [250, 121] width 41 height 10
select select "pick"
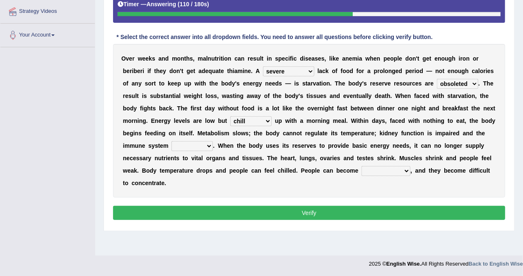
click at [230, 116] on select "feed come chill pick" at bounding box center [250, 121] width 41 height 10
click at [209, 144] on select "deepens deafens weakens surpasses" at bounding box center [192, 146] width 41 height 10
select select "deafens"
click at [172, 141] on select "deepens deafens weakens surpasses" at bounding box center [192, 146] width 41 height 10
click at [398, 168] on select "irritable commutable indisputable transportable" at bounding box center [386, 171] width 49 height 10
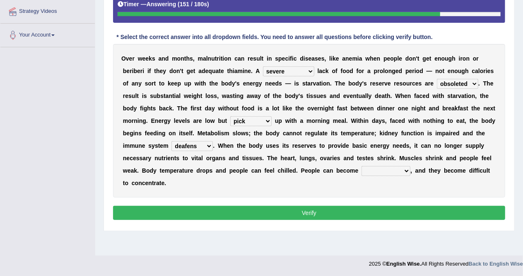
select select "irritable"
click at [362, 166] on select "irritable commutable indisputable transportable" at bounding box center [386, 171] width 49 height 10
click at [359, 211] on button "Verify" at bounding box center [309, 213] width 392 height 14
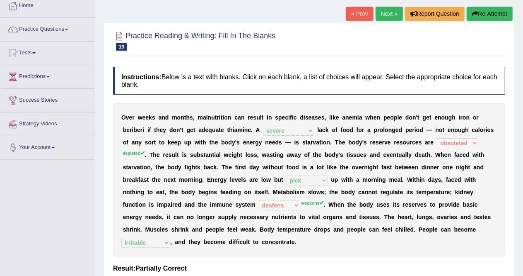
scroll to position [0, 0]
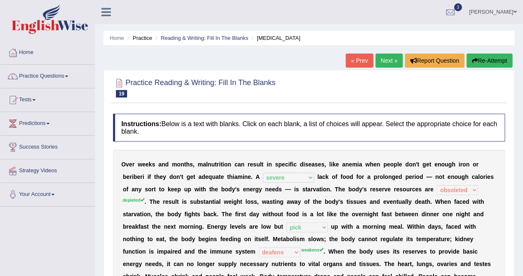
click at [383, 59] on link "Next »" at bounding box center [389, 60] width 27 height 14
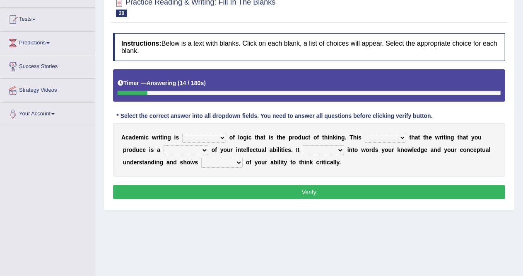
scroll to position [81, 0]
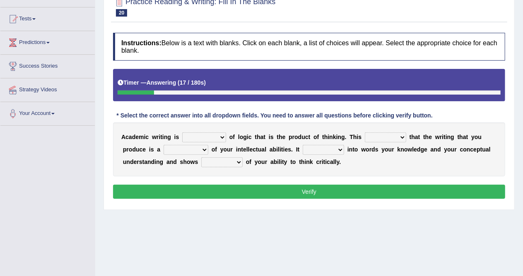
click at [225, 139] on select "expectation entitlement expression exchange" at bounding box center [204, 137] width 44 height 10
click at [182, 132] on select "expectation entitlement expression exchange" at bounding box center [204, 137] width 44 height 10
click at [224, 138] on select "expectation entitlement expression exchange" at bounding box center [204, 137] width 44 height 10
select select "expectation"
click at [182, 132] on select "expectation entitlement expression exchange" at bounding box center [204, 137] width 44 height 10
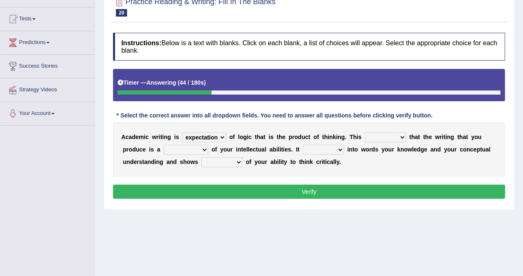
click at [402, 137] on select "means questions stipulates answers" at bounding box center [385, 137] width 41 height 10
select select "means"
click at [365, 132] on select "means questions stipulates answers" at bounding box center [385, 137] width 41 height 10
click at [203, 148] on select "redundancy mission credit reflection" at bounding box center [186, 150] width 45 height 10
select select "reflection"
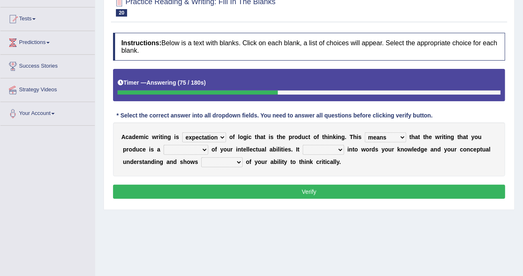
click at [164, 145] on select "redundancy mission credit reflection" at bounding box center [186, 150] width 45 height 10
click at [341, 150] on select "enriches shows allows puts" at bounding box center [323, 150] width 41 height 10
click at [278, 176] on div "Instructions: Below is a text with blanks. Click on each blank, a list of choic…" at bounding box center [309, 117] width 397 height 177
click at [240, 165] on select "hassle excuse capacity evidence" at bounding box center [221, 162] width 41 height 10
click at [201, 157] on select "hassle excuse capacity evidence" at bounding box center [221, 162] width 41 height 10
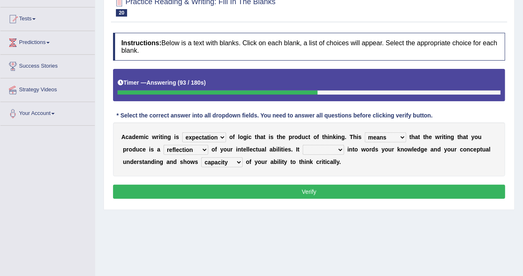
click at [232, 162] on select "hassle excuse capacity evidence" at bounding box center [221, 162] width 41 height 10
select select "evidence"
click at [201, 157] on select "hassle excuse capacity evidence" at bounding box center [221, 162] width 41 height 10
click at [339, 151] on select "enriches shows allows puts" at bounding box center [323, 150] width 41 height 10
select select "puts"
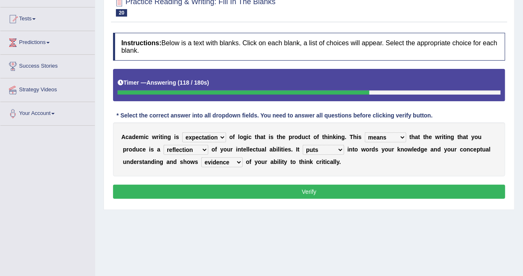
click at [303, 145] on select "enriches shows allows puts" at bounding box center [323, 150] width 41 height 10
click at [315, 189] on button "Verify" at bounding box center [309, 191] width 392 height 14
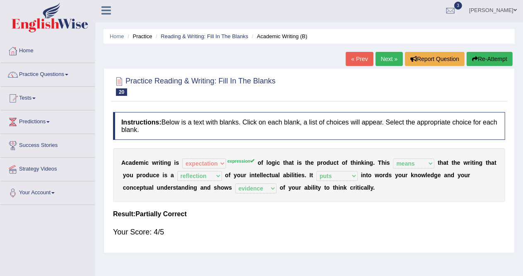
scroll to position [0, 0]
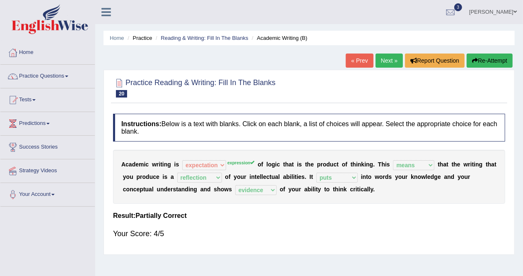
click at [389, 61] on link "Next »" at bounding box center [389, 60] width 27 height 14
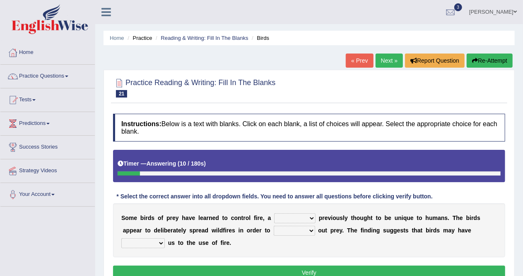
click at [307, 218] on select "question profile tale skill" at bounding box center [294, 218] width 41 height 10
select select "skill"
click at [274, 213] on select "question profile tale skill" at bounding box center [294, 218] width 41 height 10
click at [308, 232] on select "prevent limit span flush" at bounding box center [294, 230] width 41 height 10
select select "prevent"
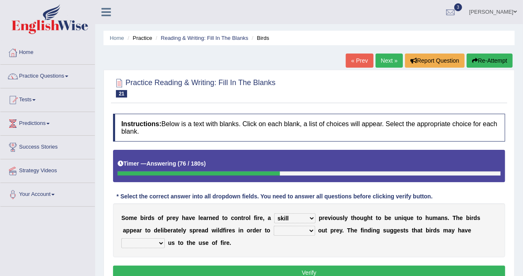
click at [274, 225] on select "prevent limit span flush" at bounding box center [294, 230] width 41 height 10
click at [158, 243] on select "prophesied beaten transmitted forced" at bounding box center [143, 243] width 44 height 10
select select "forced"
click at [121, 238] on select "prophesied beaten transmitted forced" at bounding box center [143, 243] width 44 height 10
click at [184, 268] on button "Verify" at bounding box center [309, 272] width 392 height 14
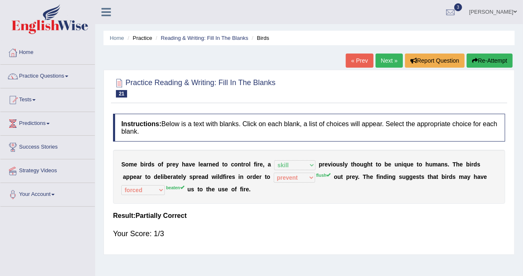
click at [388, 62] on link "Next »" at bounding box center [389, 60] width 27 height 14
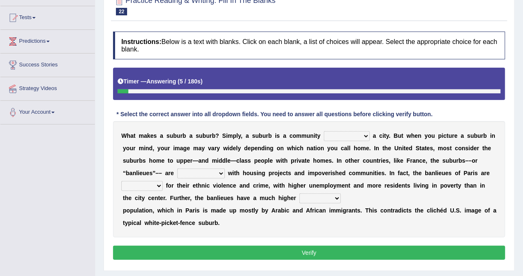
scroll to position [85, 0]
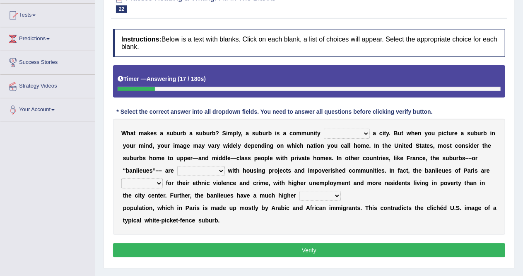
click at [365, 133] on select "lying locating situating surrounding" at bounding box center [347, 133] width 46 height 10
select select "surrounding"
click at [324, 128] on select "lying locating situating surrounding" at bounding box center [347, 133] width 46 height 10
click at [223, 170] on select "antonymous antibiotic synonymous synthetic" at bounding box center [201, 171] width 48 height 10
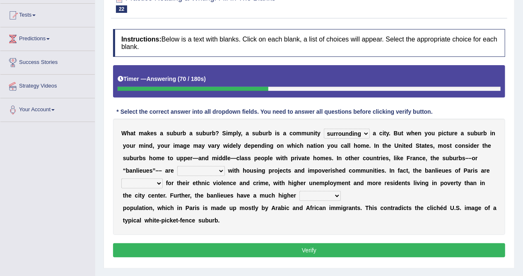
select select "synthetic"
click at [177, 166] on select "antonymous antibiotic synonymous synthetic" at bounding box center [201, 171] width 48 height 10
click at [153, 180] on select "clamorous sensitive famous notorious" at bounding box center [141, 183] width 41 height 10
select select "famous"
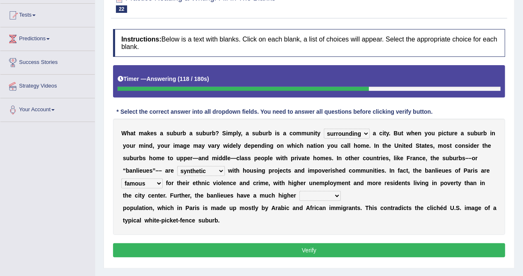
click at [121, 178] on select "clamorous sensitive famous notorious" at bounding box center [141, 183] width 41 height 10
click at [315, 193] on select "local young immigrant senior" at bounding box center [320, 196] width 41 height 10
select select "immigrant"
click at [300, 191] on select "local young immigrant senior" at bounding box center [320, 196] width 41 height 10
click at [323, 244] on button "Verify" at bounding box center [309, 250] width 392 height 14
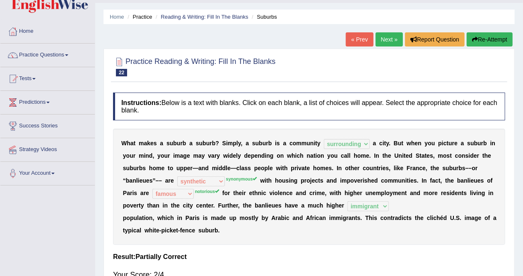
scroll to position [21, 0]
click at [388, 39] on link "Next »" at bounding box center [389, 40] width 27 height 14
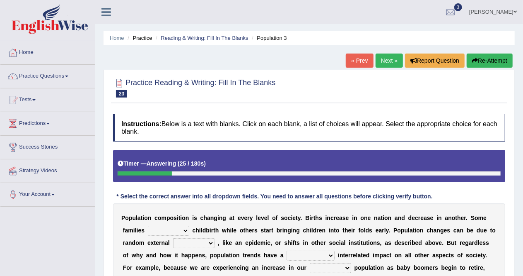
click at [191, 229] on b at bounding box center [190, 230] width 3 height 7
click at [186, 229] on select "demand default deliver delay" at bounding box center [168, 230] width 41 height 10
select select "delay"
click at [148, 225] on select "demand default deliver delay" at bounding box center [168, 230] width 41 height 10
click at [210, 241] on select "variations fortune formation forces" at bounding box center [193, 243] width 41 height 10
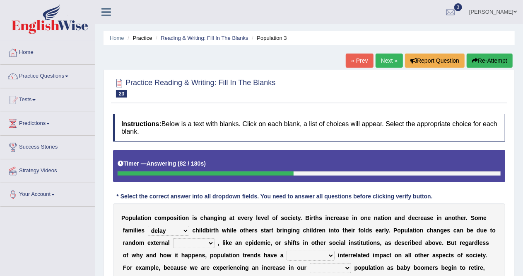
click at [288, 232] on div "P o p u l a t i o n c o m p o s i t i o n i s c h a n g i n g a t e v e r y l e…" at bounding box center [309, 279] width 392 height 153
click at [208, 242] on select "variations fortune formation forces" at bounding box center [193, 243] width 41 height 10
select select "variations"
click at [173, 238] on select "variations fortune formation forces" at bounding box center [193, 243] width 41 height 10
click at [327, 255] on select "tremendous tenuous tremulous spontaneous" at bounding box center [311, 255] width 48 height 10
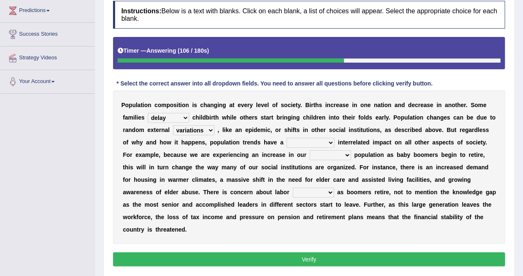
scroll to position [114, 0]
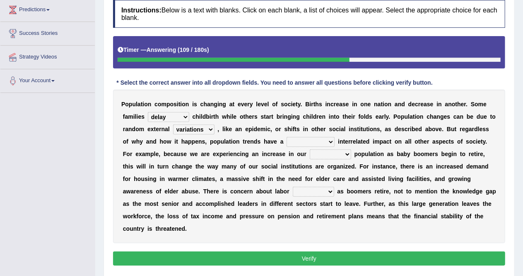
click at [329, 139] on select "tremendous tenuous tremulous spontaneous" at bounding box center [311, 142] width 48 height 10
select select "tenuous"
click at [287, 137] on select "tremendous tenuous tremulous spontaneous" at bounding box center [311, 142] width 48 height 10
click at [339, 151] on select "tertiary senior junior primary" at bounding box center [330, 154] width 41 height 10
select select "primary"
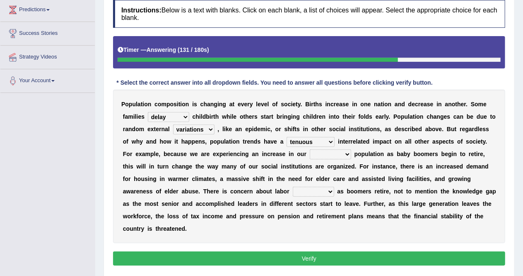
click at [310, 149] on select "tertiary senior junior primary" at bounding box center [330, 154] width 41 height 10
click at [315, 191] on select "shortcuts shortfalls shortages shorthand" at bounding box center [313, 191] width 41 height 10
select select "shortages"
click at [293, 186] on select "shortcuts shortfalls shortages shorthand" at bounding box center [313, 191] width 41 height 10
click at [320, 256] on button "Verify" at bounding box center [309, 258] width 392 height 14
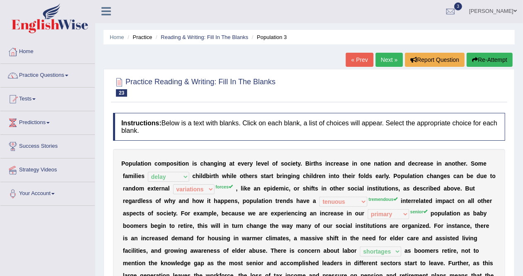
scroll to position [0, 0]
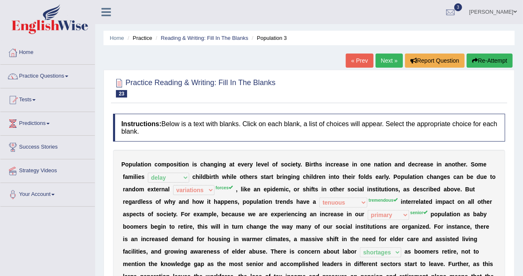
click at [389, 58] on link "Next »" at bounding box center [389, 60] width 27 height 14
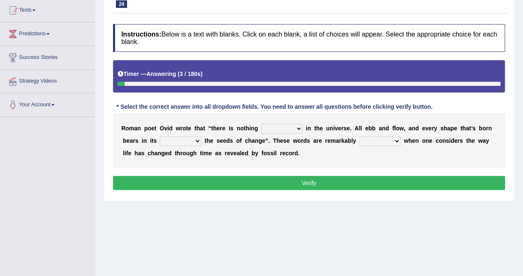
scroll to position [90, 0]
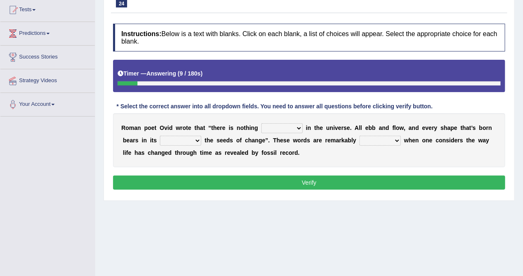
click at [293, 128] on select "orthodox volatile constant cheap" at bounding box center [281, 128] width 41 height 10
select select "constant"
click at [261, 123] on select "orthodox volatile constant cheap" at bounding box center [281, 128] width 41 height 10
click at [197, 144] on select "heart limb womb brain" at bounding box center [180, 141] width 41 height 10
select select "limb"
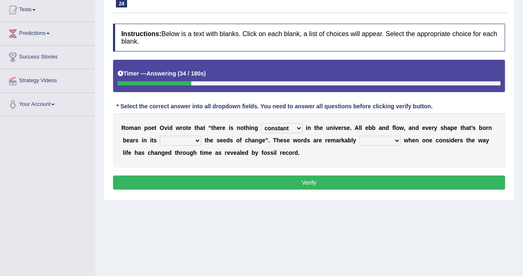
click at [160, 136] on select "heart limb womb brain" at bounding box center [180, 141] width 41 height 10
click at [397, 143] on select "prevalent detached relevant dominant" at bounding box center [380, 141] width 41 height 10
select select "relevant"
click at [360, 136] on select "prevalent detached relevant dominant" at bounding box center [380, 141] width 41 height 10
click at [369, 181] on button "Verify" at bounding box center [309, 182] width 392 height 14
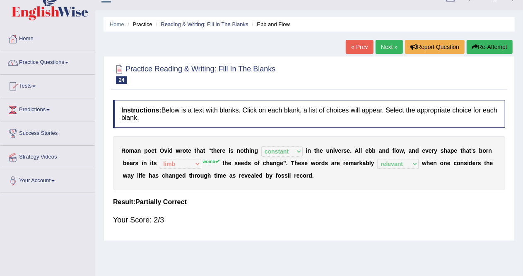
scroll to position [0, 0]
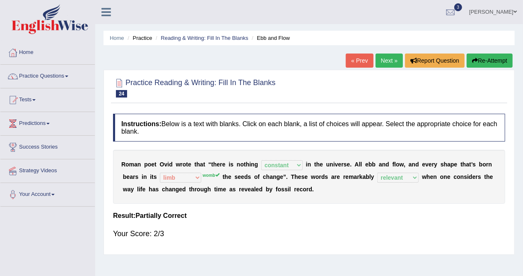
click at [390, 60] on link "Next »" at bounding box center [389, 60] width 27 height 14
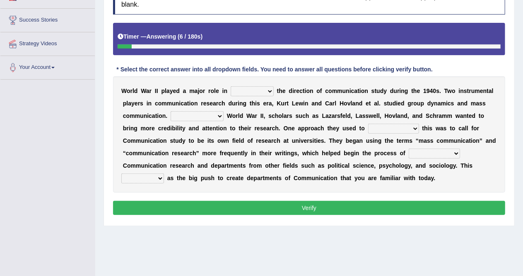
scroll to position [128, 0]
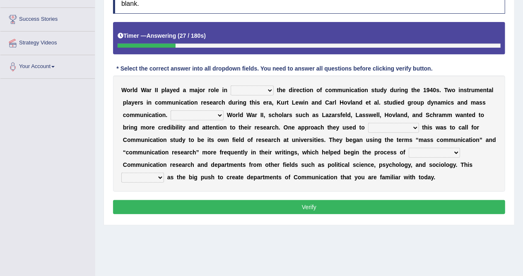
click at [264, 92] on select "shaping sharpening shunning shivering" at bounding box center [252, 90] width 43 height 10
select select "shaping"
click at [231, 85] on select "shaping sharpening shunning shivering" at bounding box center [252, 90] width 43 height 10
click at [220, 112] on select "Being followed To be followed Following Followed" at bounding box center [197, 115] width 53 height 10
select select "Following"
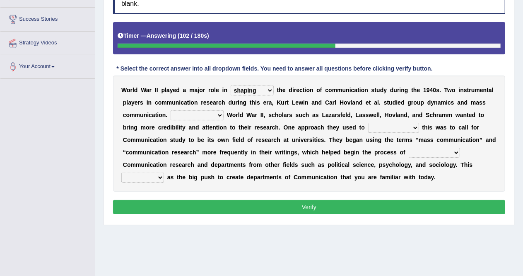
click at [171, 110] on select "Being followed To be followed Following Followed" at bounding box center [197, 115] width 53 height 10
click at [412, 132] on div "W o r l d W a r I I p l a y e d a m a j o r r o l e i n shaping sharpening shun…" at bounding box center [309, 133] width 392 height 116
click at [413, 131] on select "accompany accomplish acknowledge accommodate" at bounding box center [393, 128] width 51 height 10
select select "accommodate"
click at [368, 123] on select "accompany accomplish acknowledge accommodate" at bounding box center [393, 128] width 51 height 10
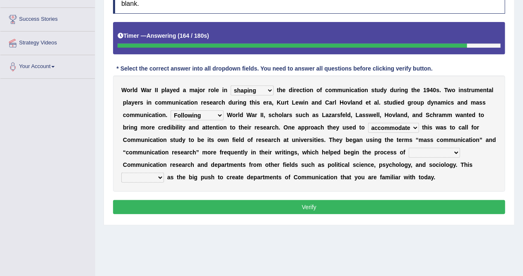
click at [456, 150] on select "discharging distinguishing disputing displaying" at bounding box center [434, 153] width 51 height 10
select select "disputing"
click at [409, 148] on select "discharging distinguishing disputing displaying" at bounding box center [434, 153] width 51 height 10
click at [160, 177] on select "served considered regarded provided" at bounding box center [142, 177] width 43 height 10
select select "served"
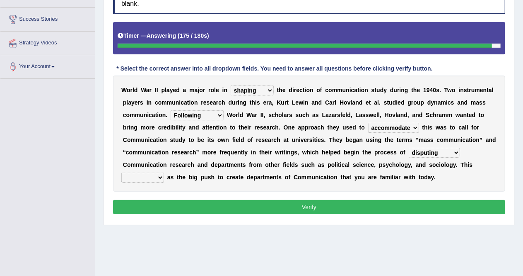
click at [121, 172] on select "served considered regarded provided" at bounding box center [142, 177] width 43 height 10
click at [177, 208] on button "Verify" at bounding box center [309, 207] width 392 height 14
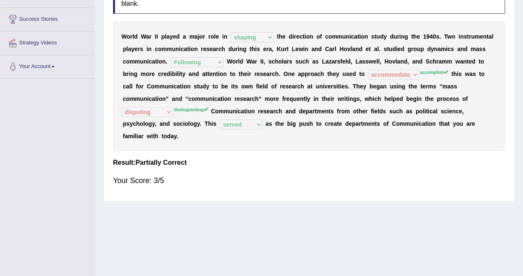
click at [0, 184] on div "Toggle navigation Home Practice Questions Speaking Practice Read Aloud Repeat S…" at bounding box center [261, 87] width 523 height 431
